Goal: Book appointment/travel/reservation

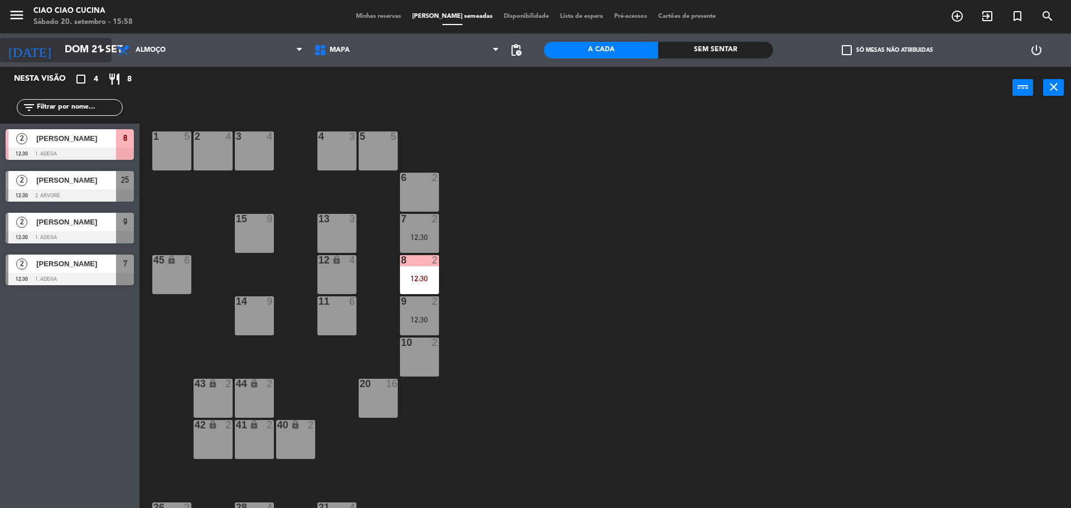
click at [69, 59] on input "Dom 21 set" at bounding box center [123, 50] width 129 height 22
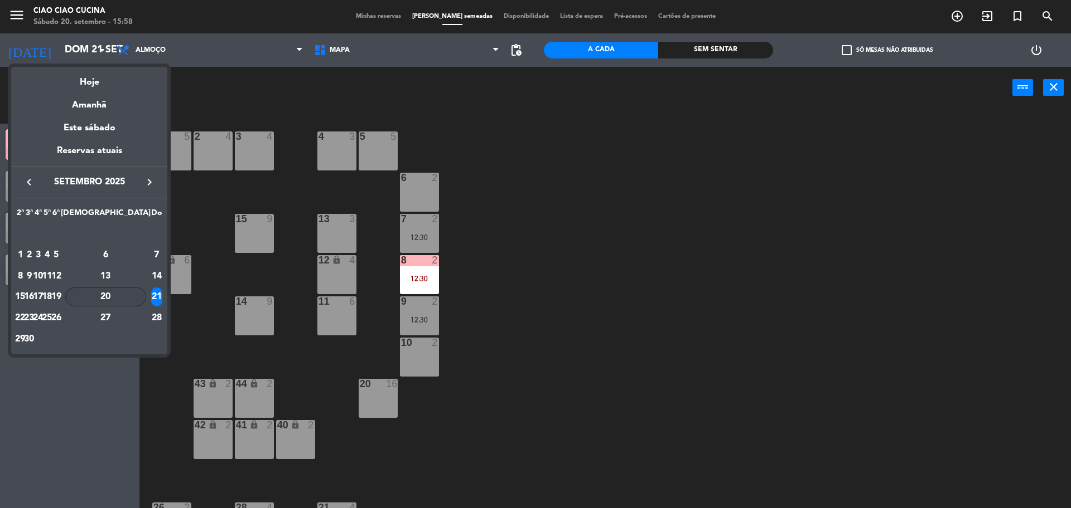
click at [129, 295] on div "20" at bounding box center [105, 297] width 81 height 19
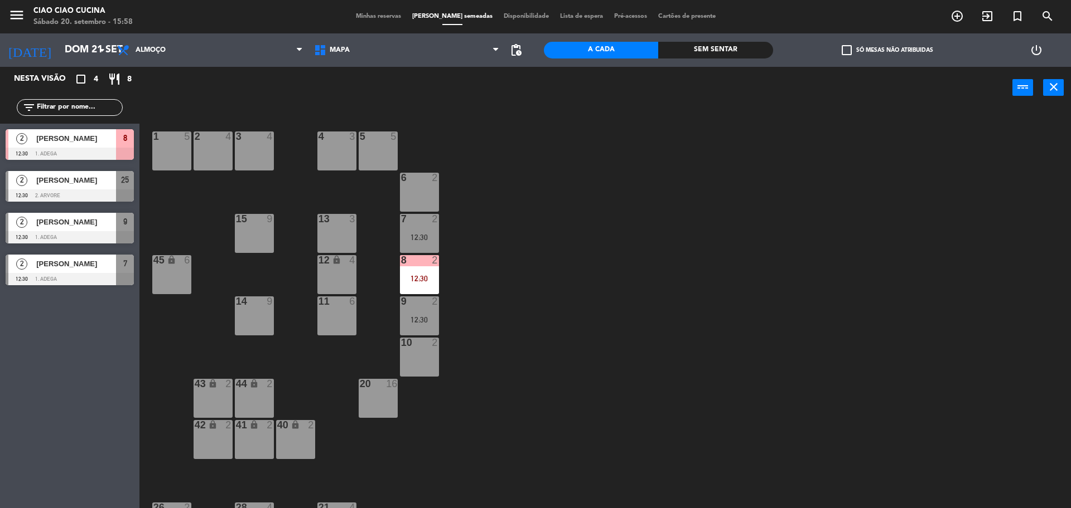
type input "Sáb 20 set"
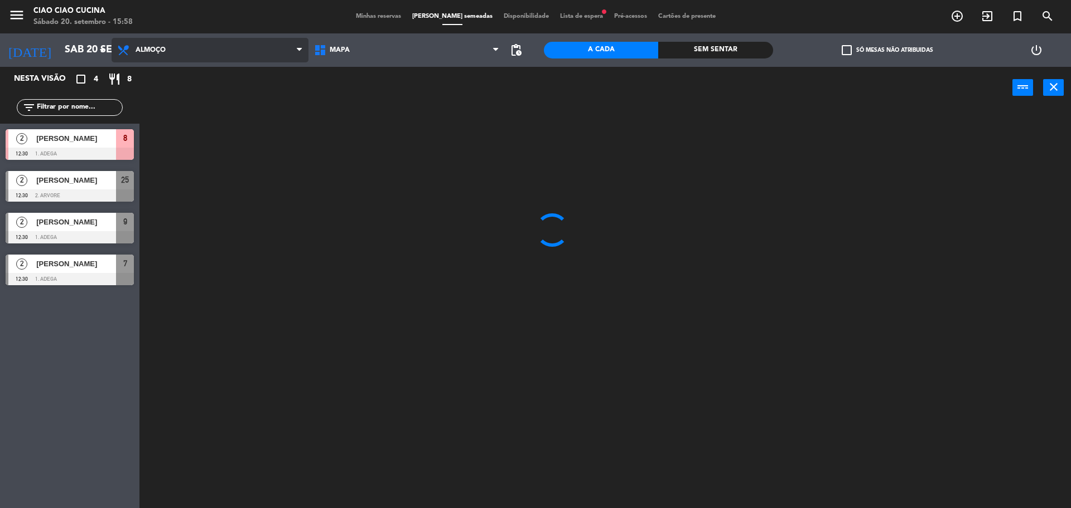
click at [207, 52] on span "Almoço" at bounding box center [210, 50] width 197 height 25
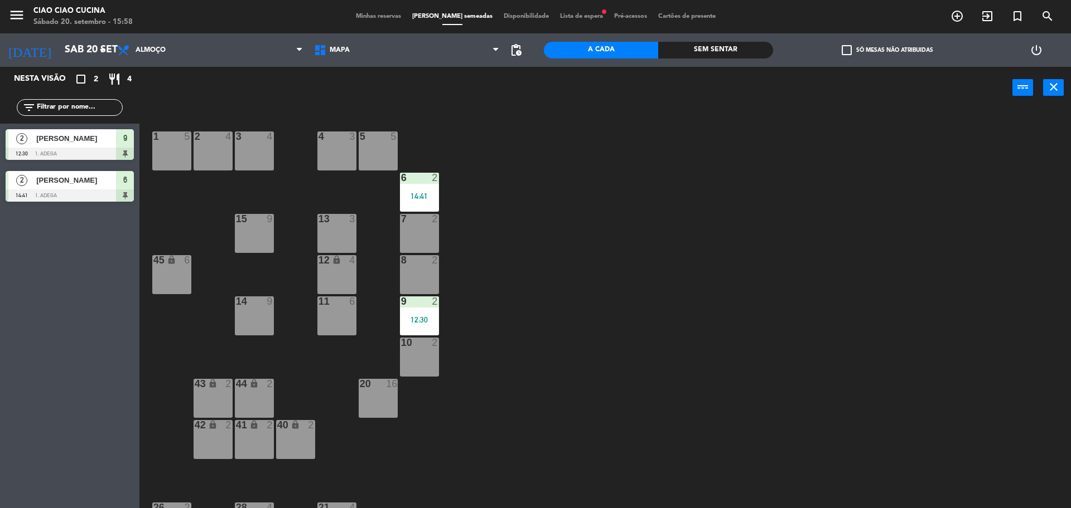
click at [713, 294] on div "1 5 2 4 3 4 5 5 4 3 6 2 14:41 13 3 7 2 15 9 12 lock 4 8 2 45 lock 6 14 9 11 6 9…" at bounding box center [610, 312] width 921 height 400
click at [425, 194] on div "14:41" at bounding box center [419, 196] width 39 height 8
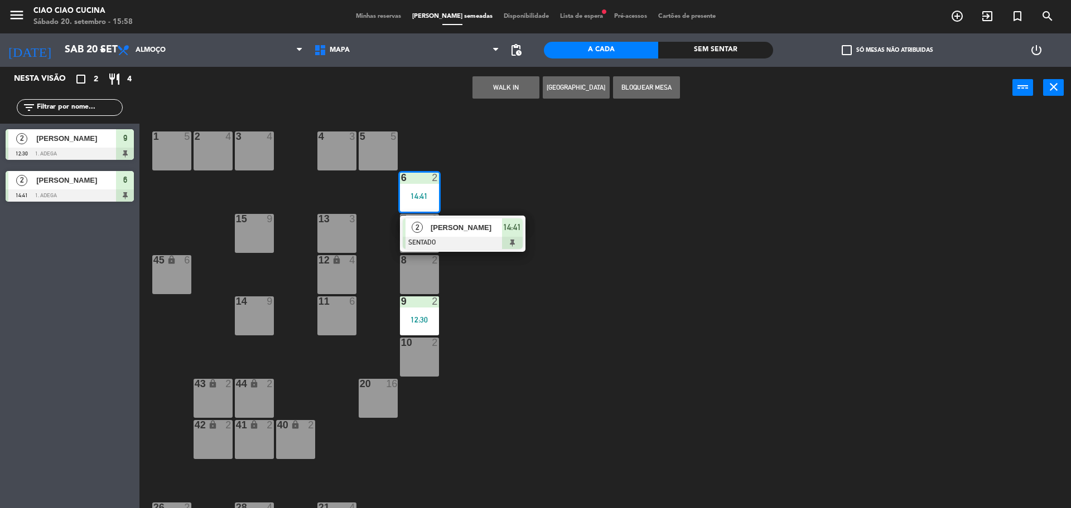
click at [469, 233] on span "[PERSON_NAME]" at bounding box center [465, 228] width 71 height 12
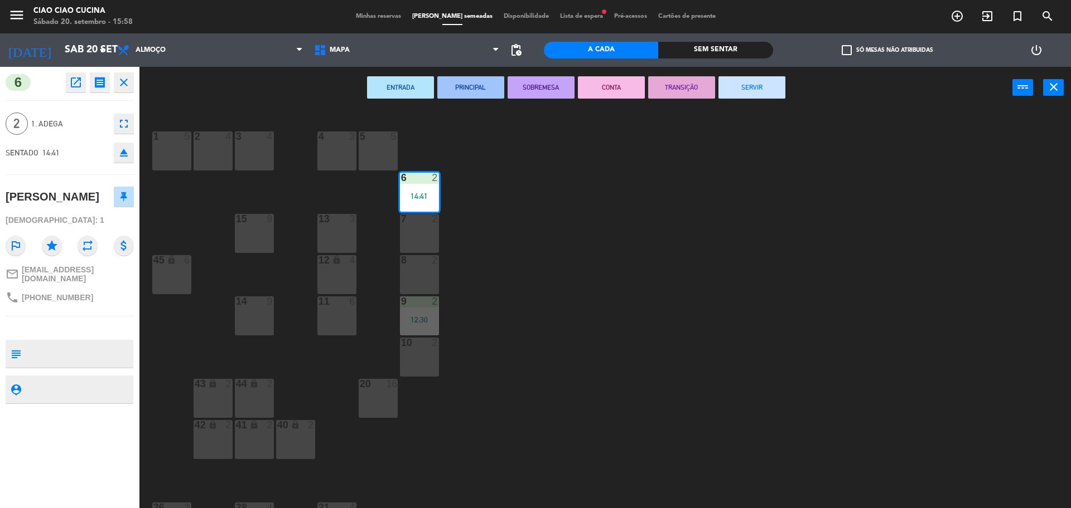
click at [748, 80] on button "SERVIR" at bounding box center [751, 87] width 67 height 22
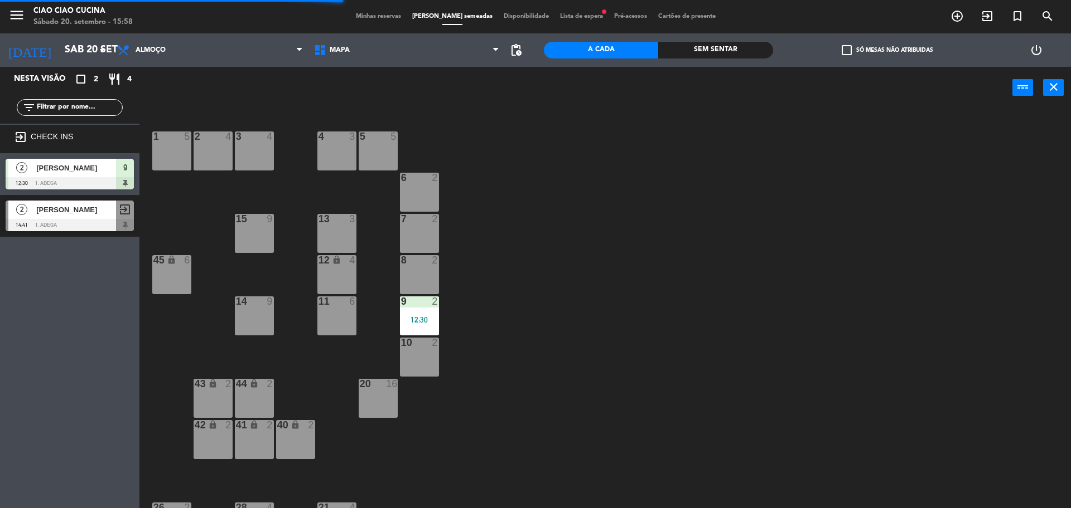
click at [419, 318] on div "12:30" at bounding box center [419, 320] width 39 height 8
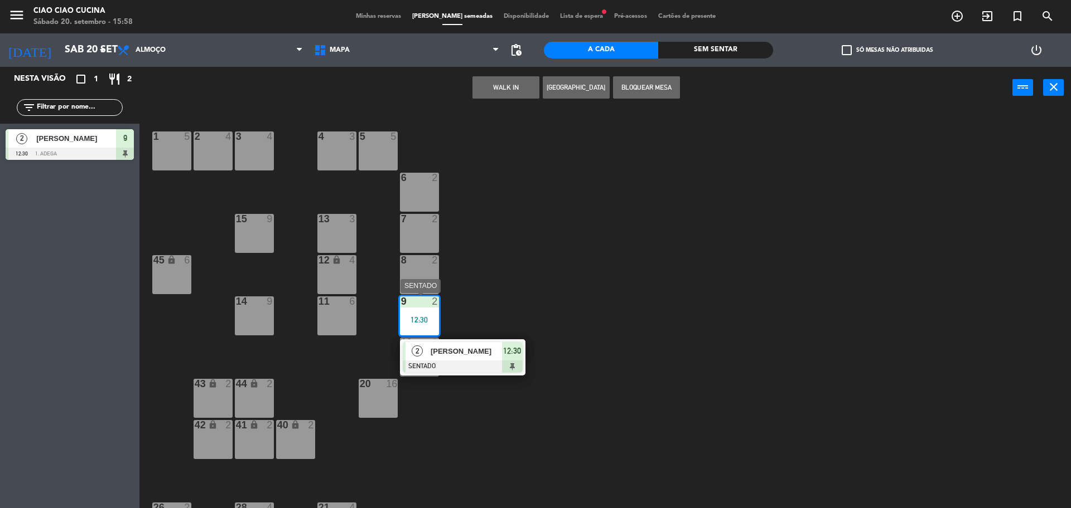
click at [448, 348] on span "[PERSON_NAME]" at bounding box center [465, 352] width 71 height 12
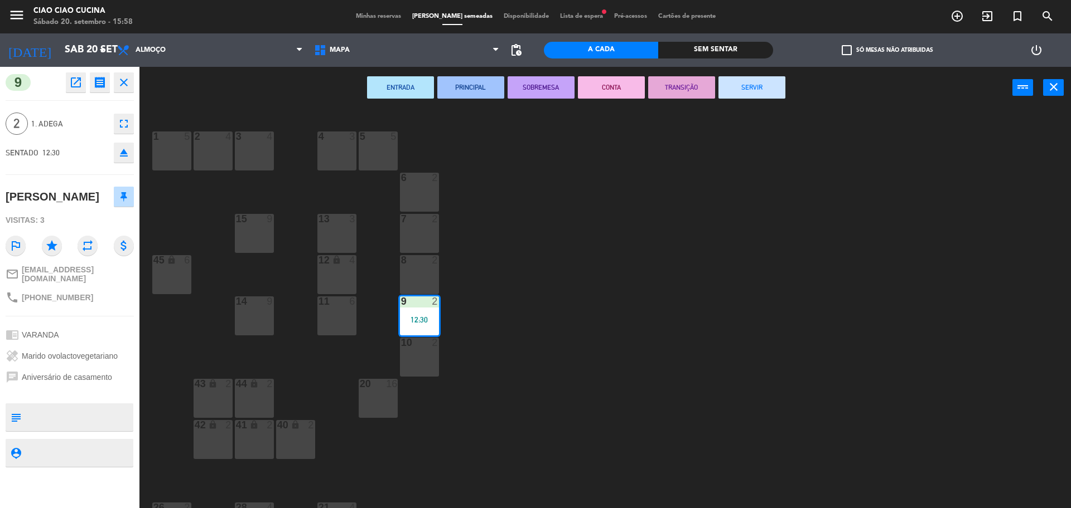
click at [759, 90] on button "SERVIR" at bounding box center [751, 87] width 67 height 22
